Goal: Transaction & Acquisition: Download file/media

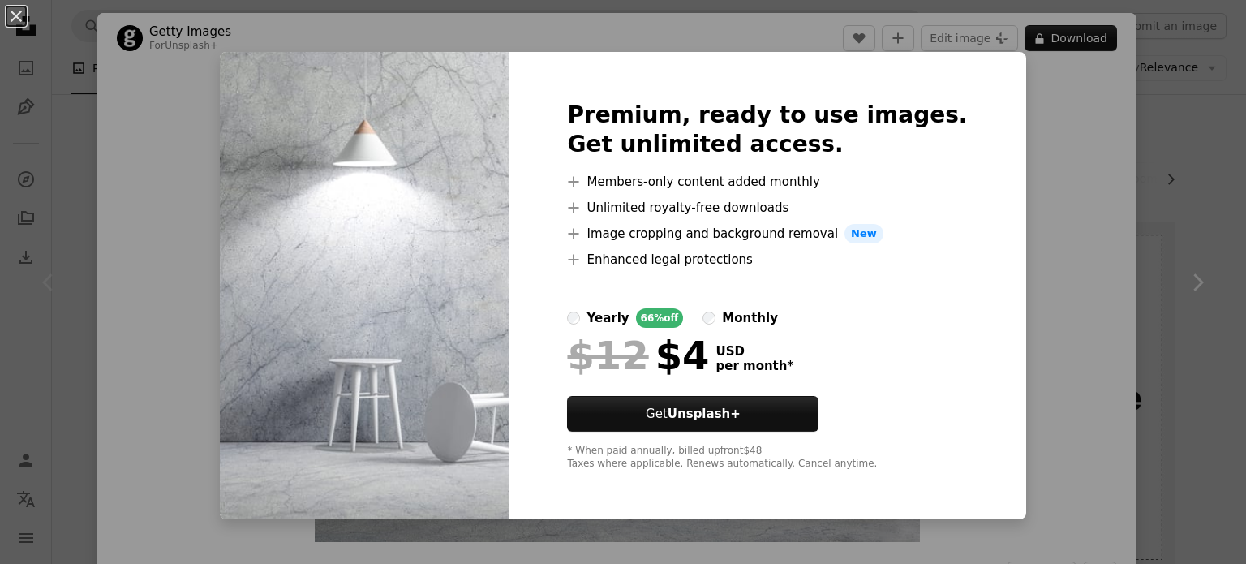
click at [1125, 162] on div "An X shape Premium, ready to use images. Get unlimited access. A plus sign Memb…" at bounding box center [623, 282] width 1246 height 564
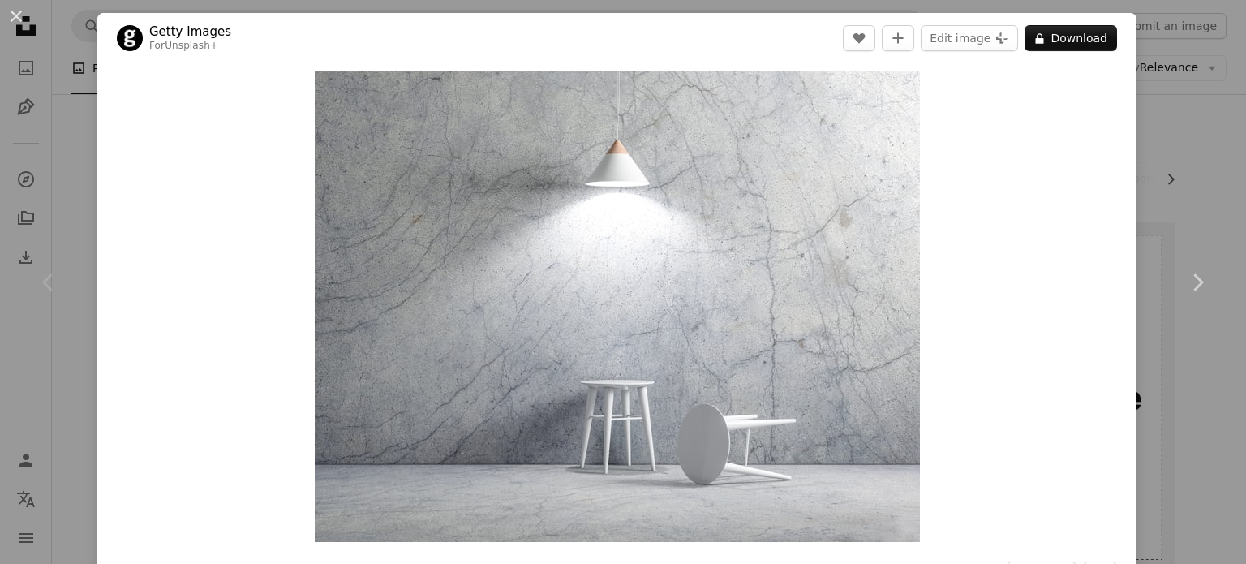
click at [84, 212] on div "Chevron left" at bounding box center [48, 282] width 97 height 156
click at [13, 16] on button "An X shape" at bounding box center [15, 15] width 19 height 19
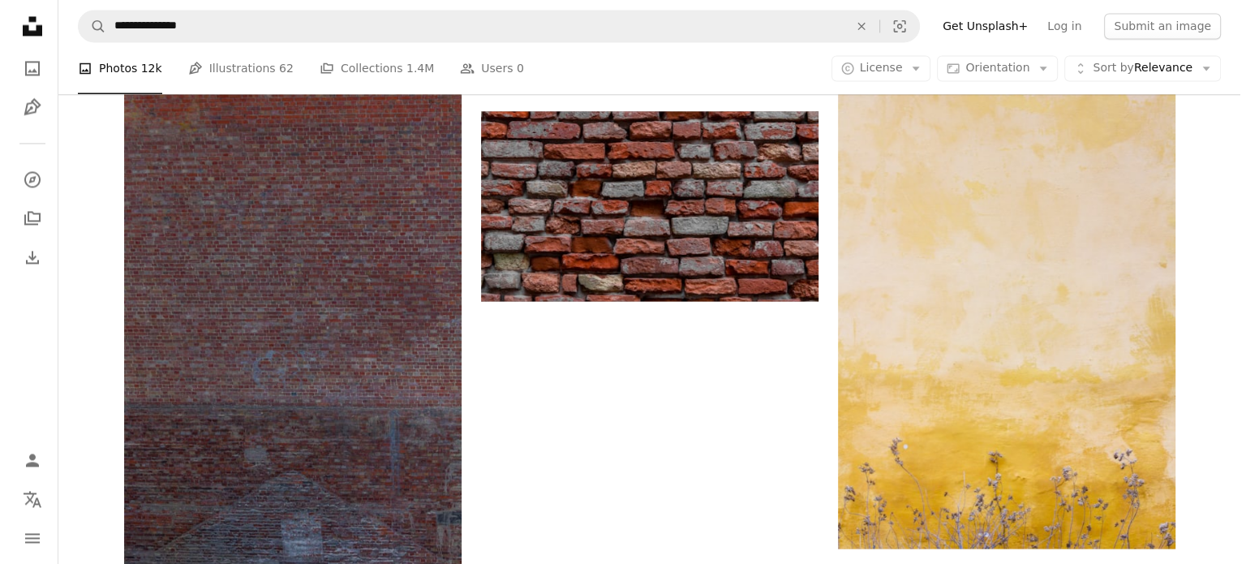
scroll to position [2700, 0]
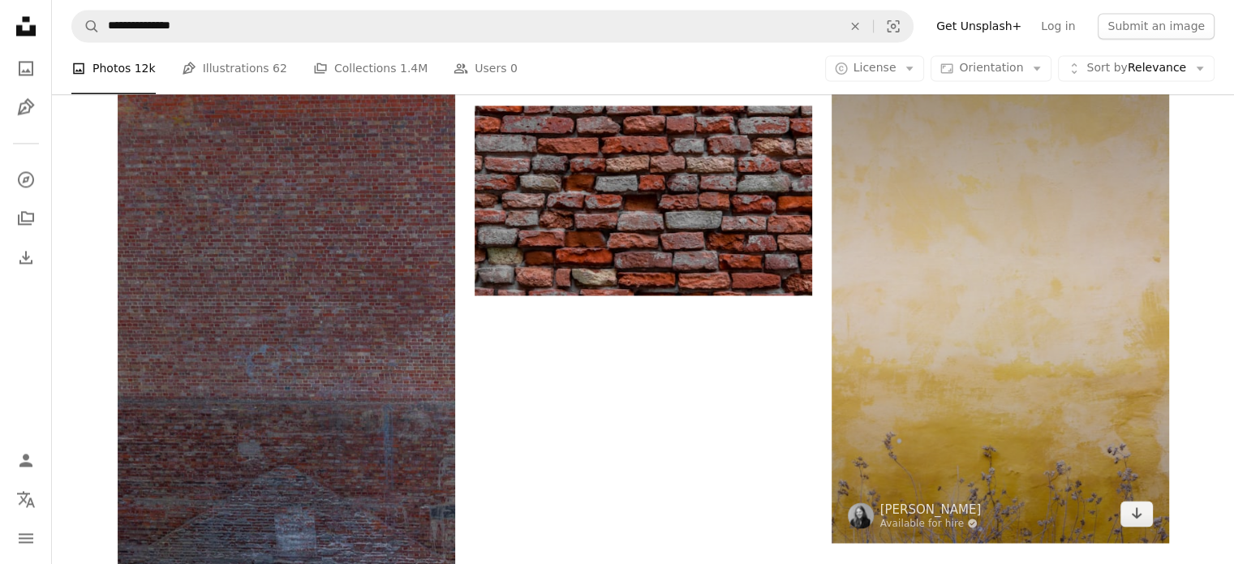
click at [932, 379] on img at bounding box center [1001, 290] width 338 height 506
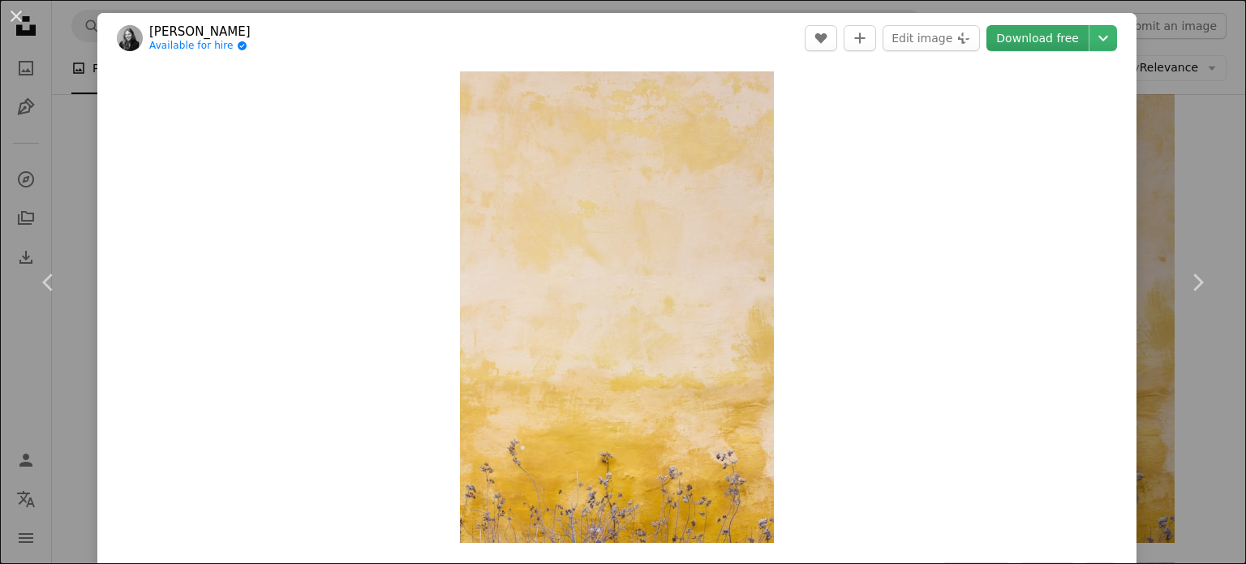
click at [1044, 35] on link "Download free" at bounding box center [1038, 38] width 102 height 26
